Goal: Entertainment & Leisure: Consume media (video, audio)

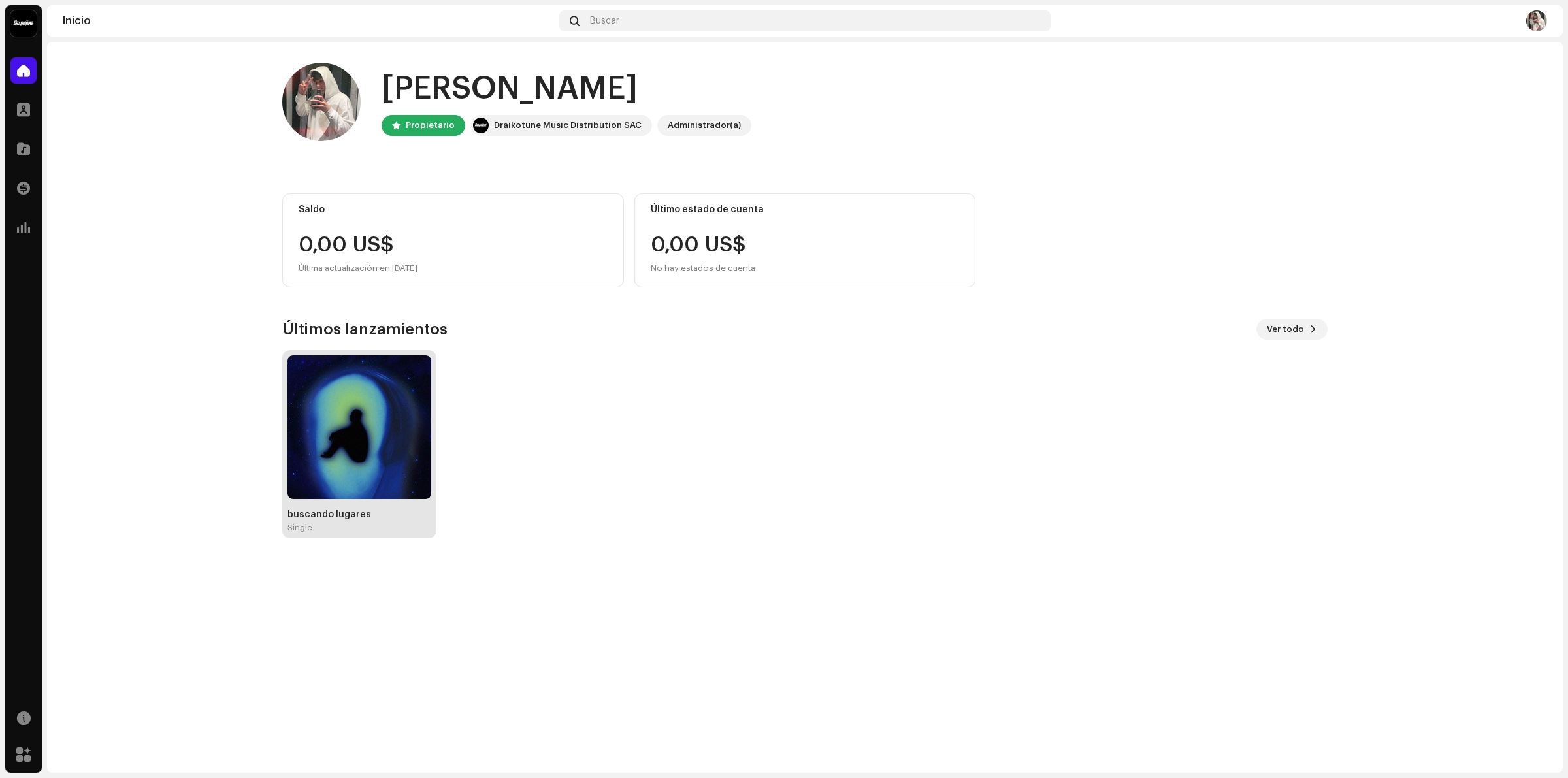
click at [368, 461] on img at bounding box center [359, 427] width 144 height 143
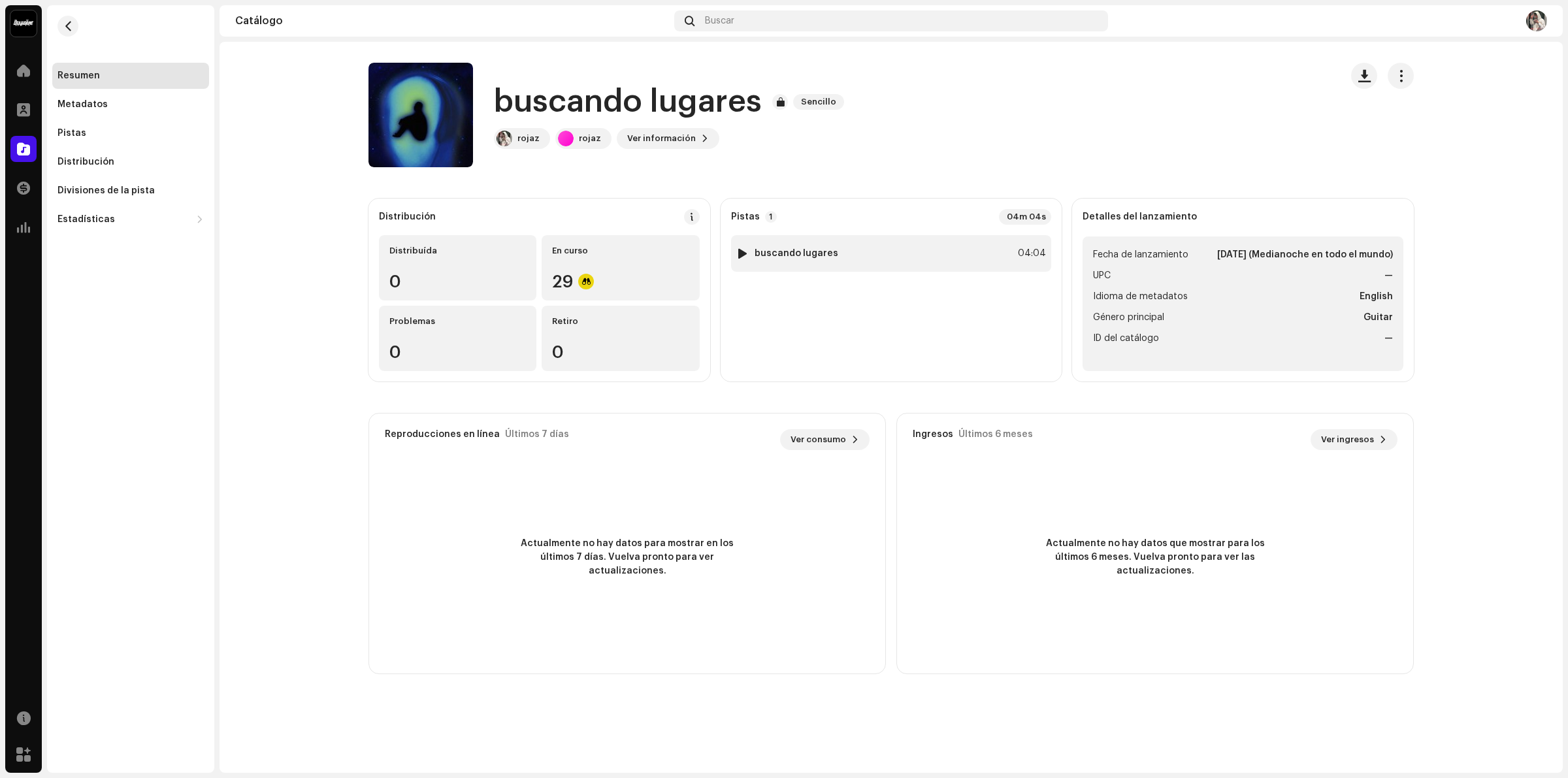
click at [747, 250] on div at bounding box center [743, 254] width 10 height 11
click at [1507, 743] on span "button" at bounding box center [1510, 746] width 9 height 11
click at [1516, 748] on button "button" at bounding box center [1510, 746] width 21 height 21
click at [1420, 745] on p-slider at bounding box center [944, 745] width 993 height 2
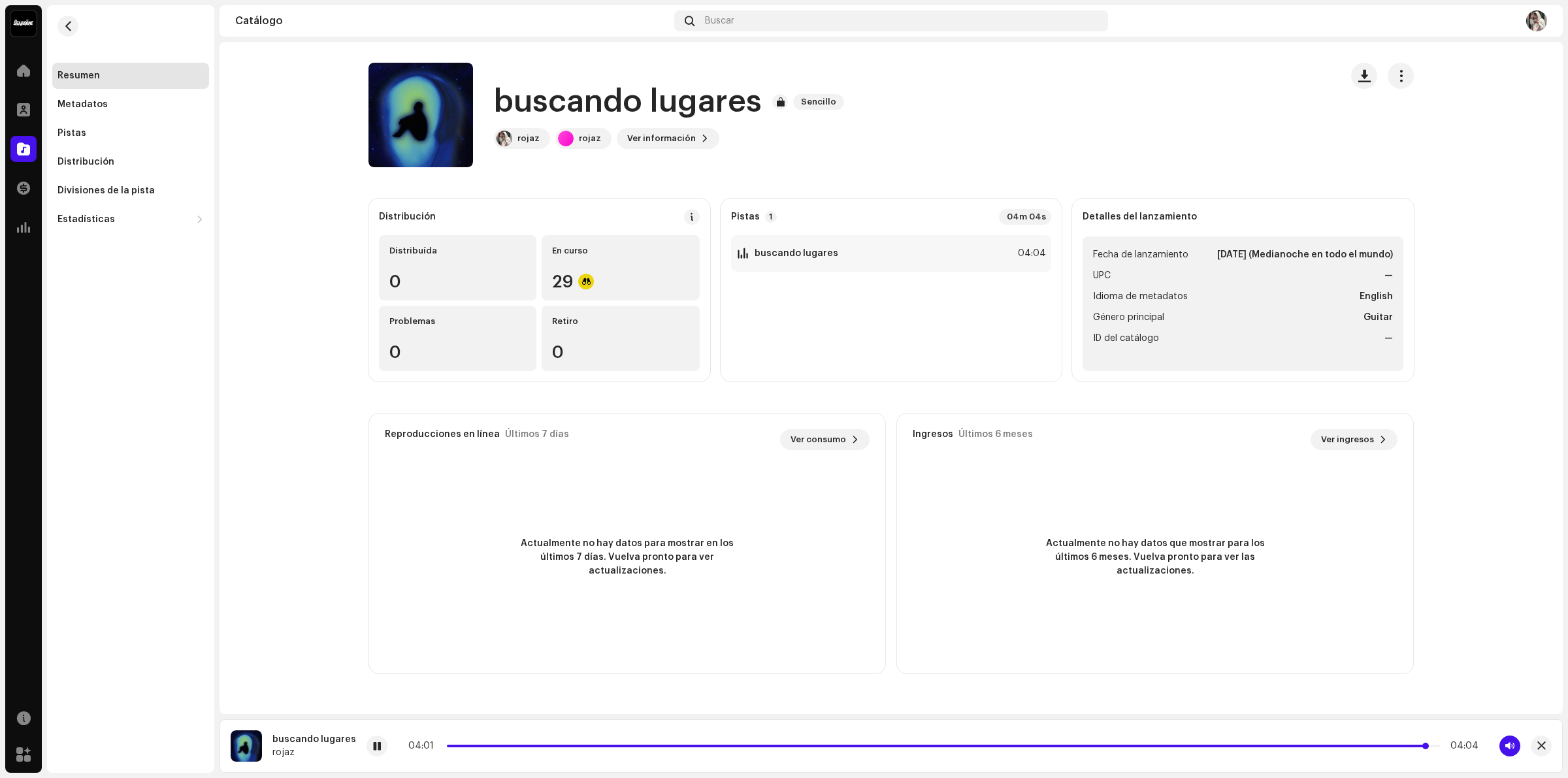
click at [1397, 745] on span at bounding box center [938, 745] width 981 height 2
click at [1366, 746] on span at bounding box center [923, 745] width 953 height 2
click at [1542, 743] on span "button" at bounding box center [1541, 746] width 8 height 11
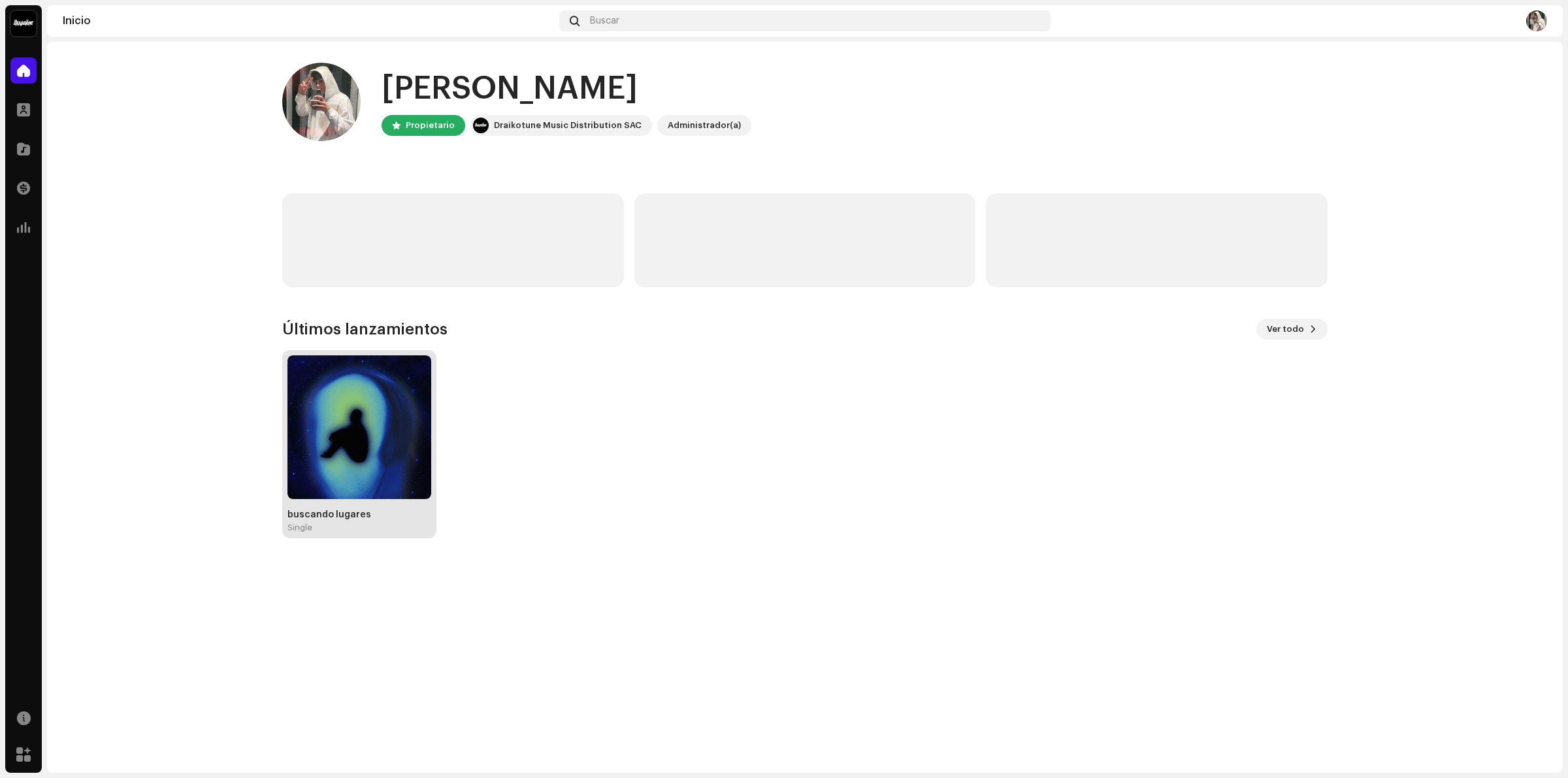
click at [376, 444] on img at bounding box center [359, 427] width 144 height 143
click at [349, 415] on img at bounding box center [359, 427] width 144 height 143
